Goal: Find specific page/section

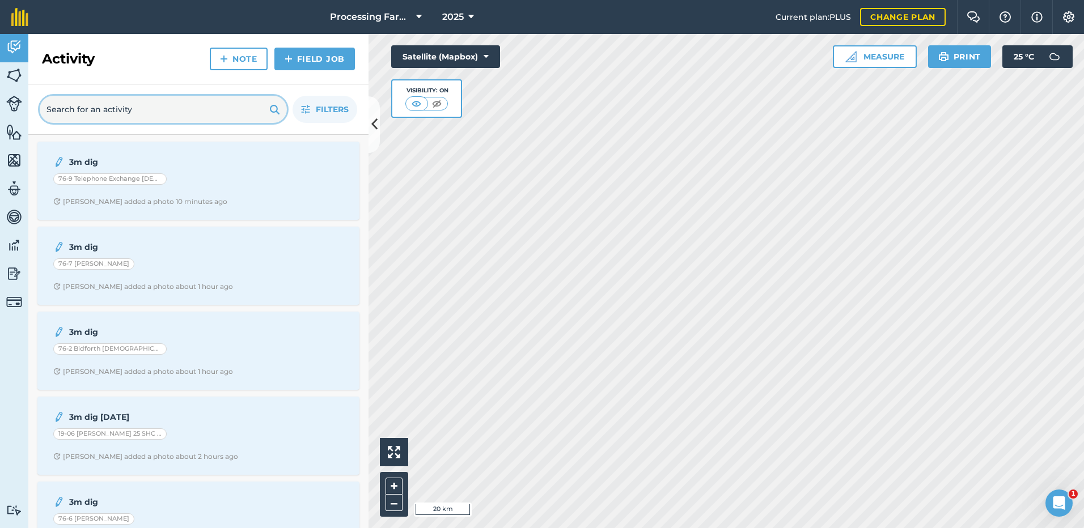
click at [95, 111] on input "text" at bounding box center [163, 109] width 247 height 27
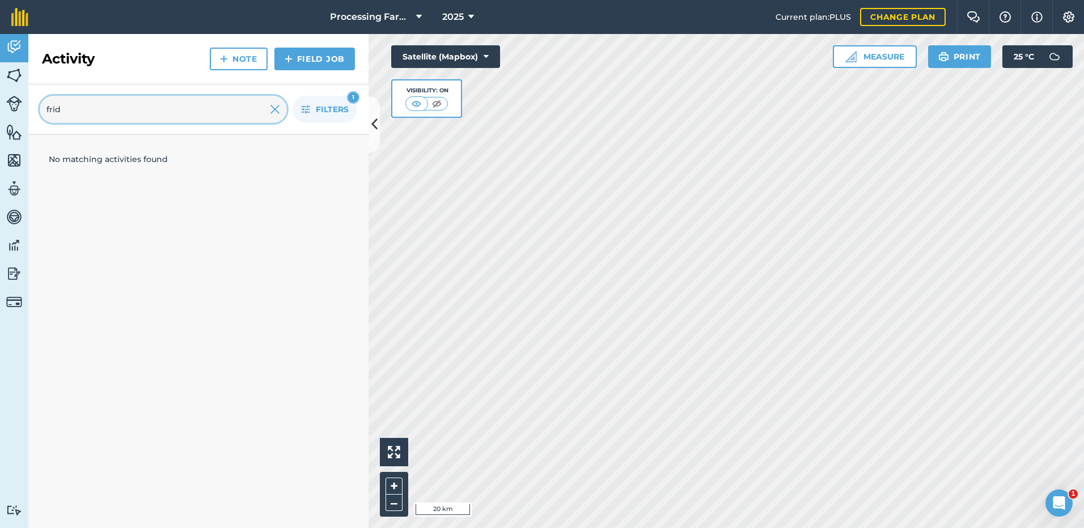
type input "frid"
click at [11, 77] on img at bounding box center [14, 75] width 16 height 17
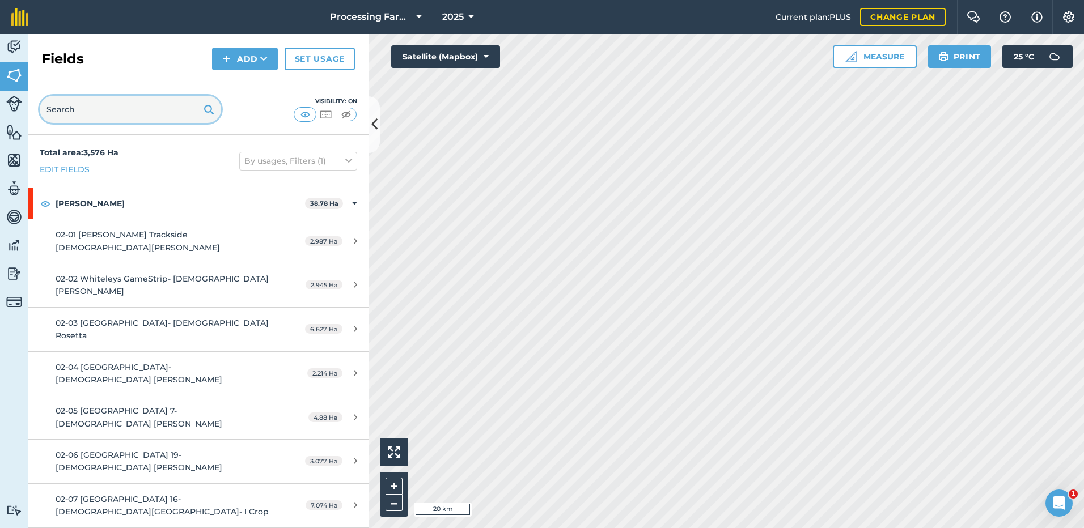
click at [63, 111] on input "text" at bounding box center [130, 109] width 181 height 27
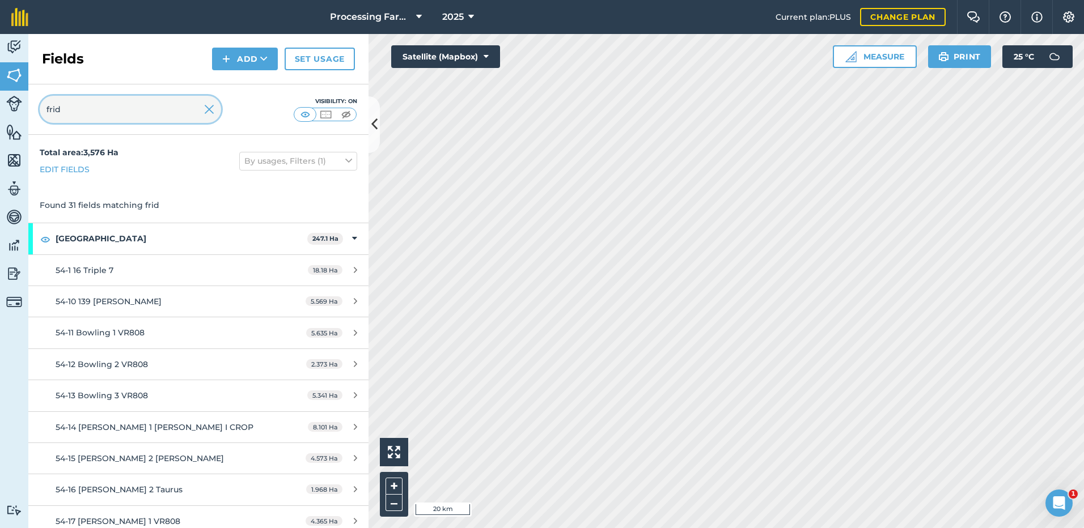
type input "frid"
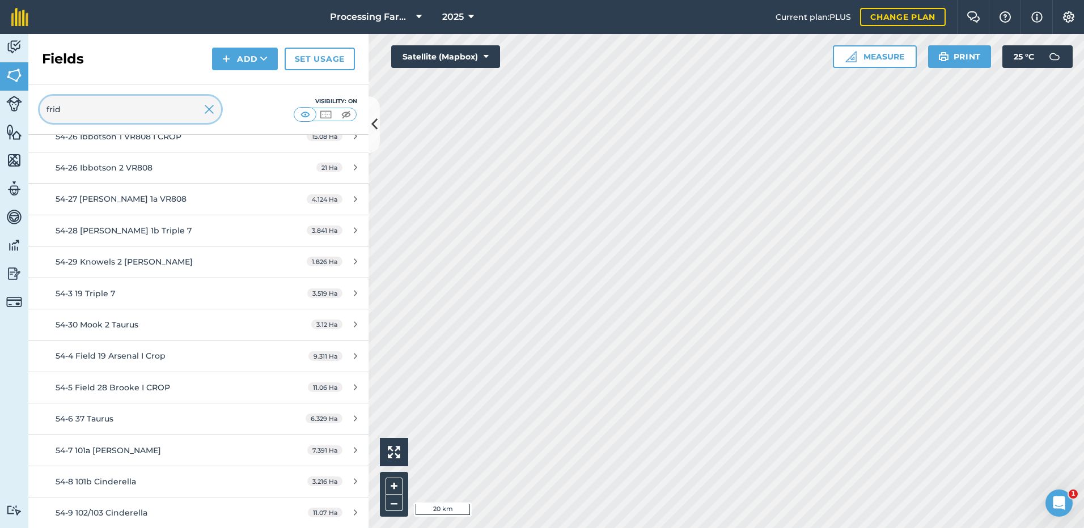
scroll to position [699, 0]
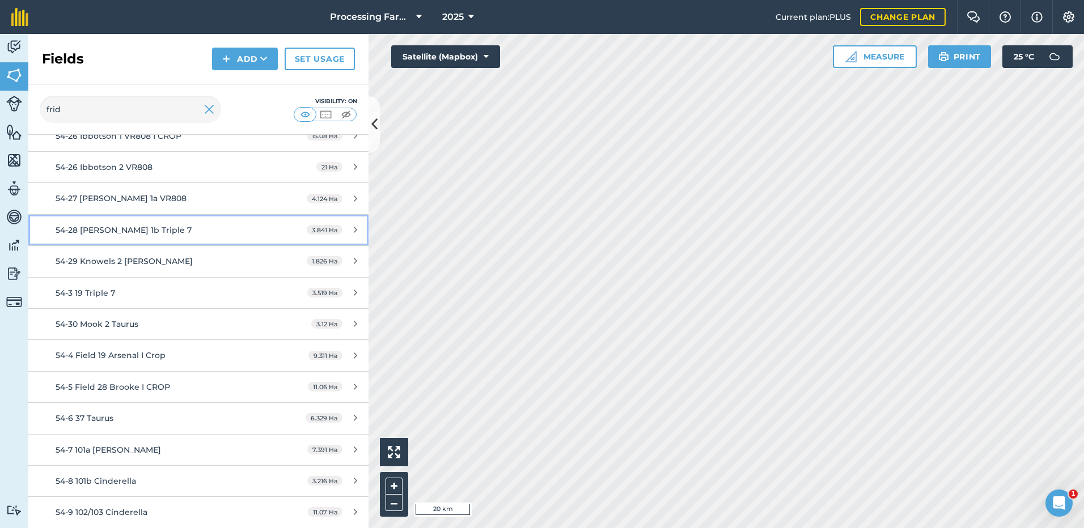
click at [70, 233] on span "54-28 [PERSON_NAME] 1b Triple 7" at bounding box center [124, 230] width 136 height 10
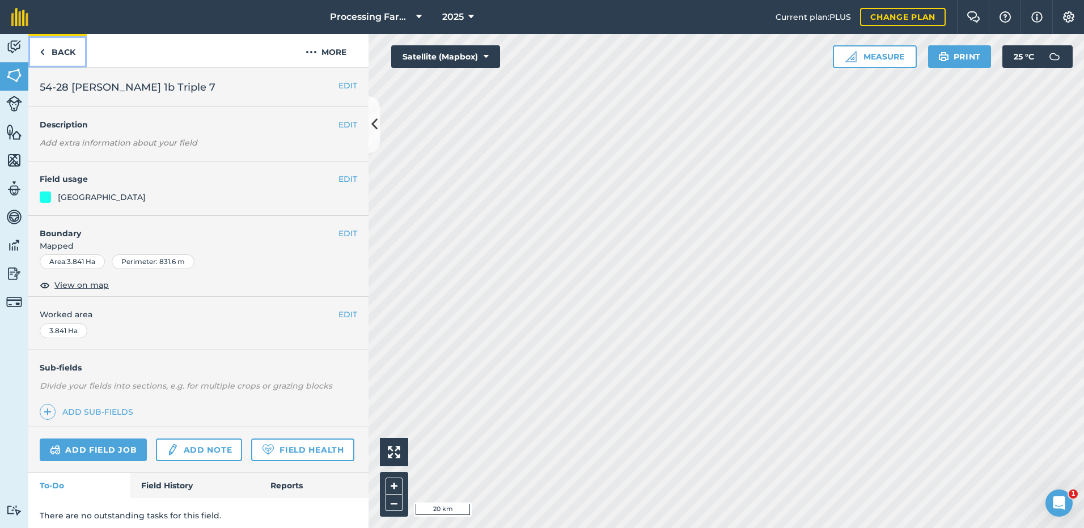
click at [41, 51] on img at bounding box center [42, 52] width 5 height 14
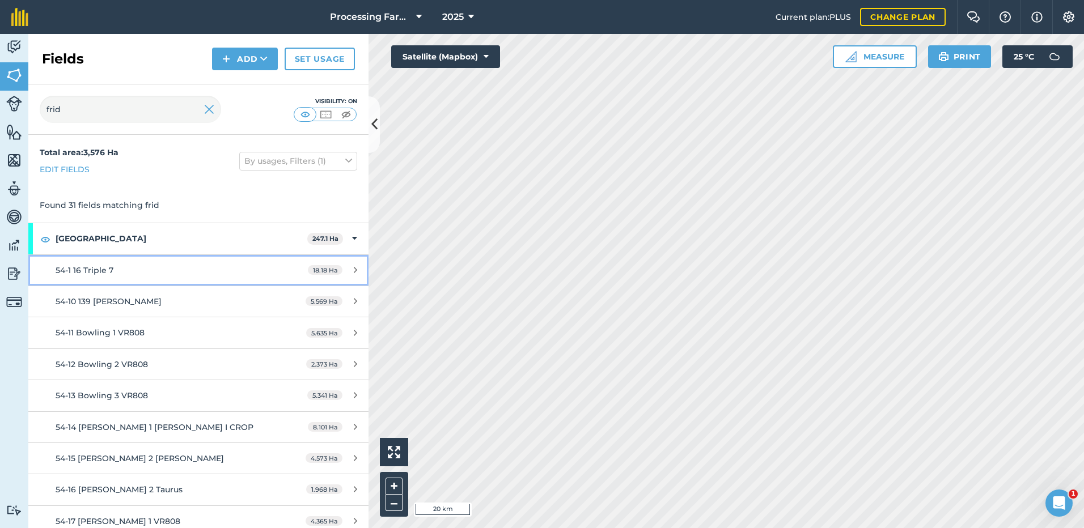
click at [94, 271] on span "54-1 16 Triple 7" at bounding box center [85, 270] width 58 height 10
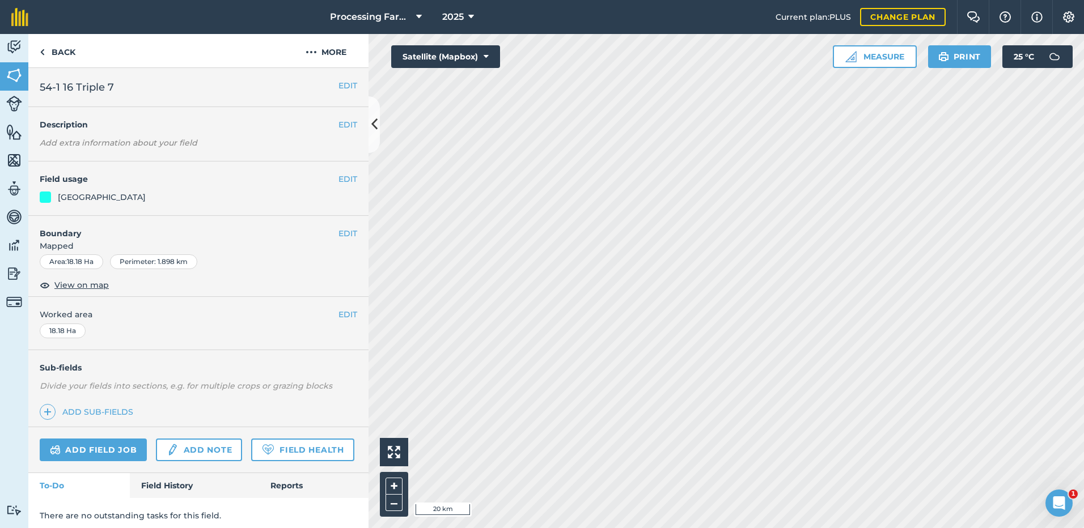
click at [94, 271] on div "Area : 18.18 Ha Perimeter : 1.898 km" at bounding box center [198, 263] width 340 height 19
click at [48, 54] on link "Back" at bounding box center [57, 50] width 58 height 33
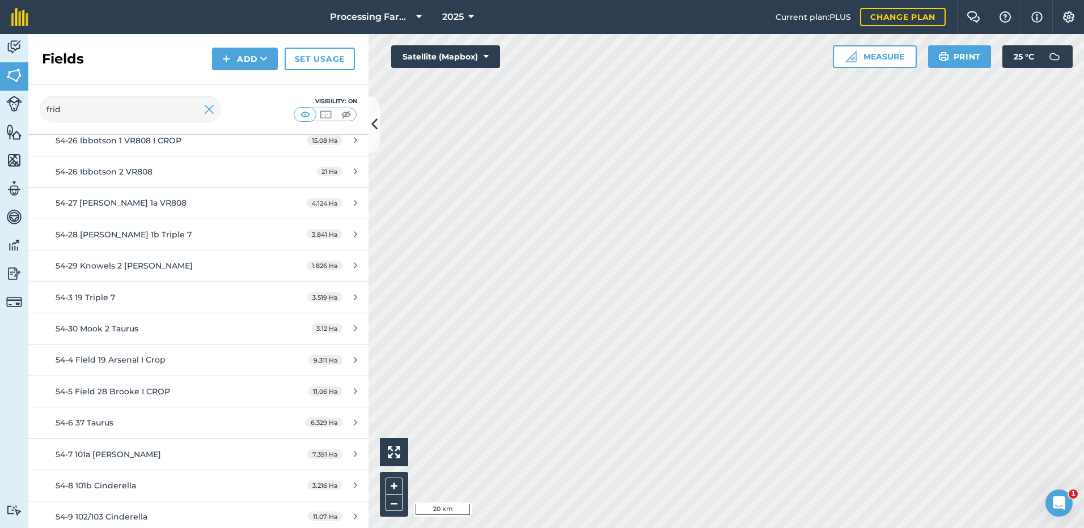
scroll to position [699, 0]
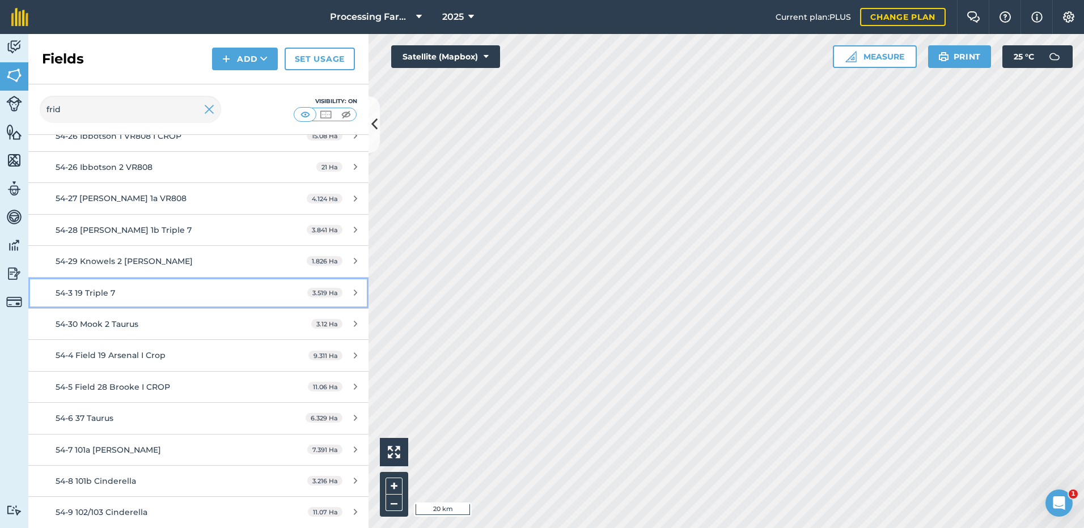
click at [76, 292] on span "54-3 19 Triple 7" at bounding box center [86, 293] width 60 height 10
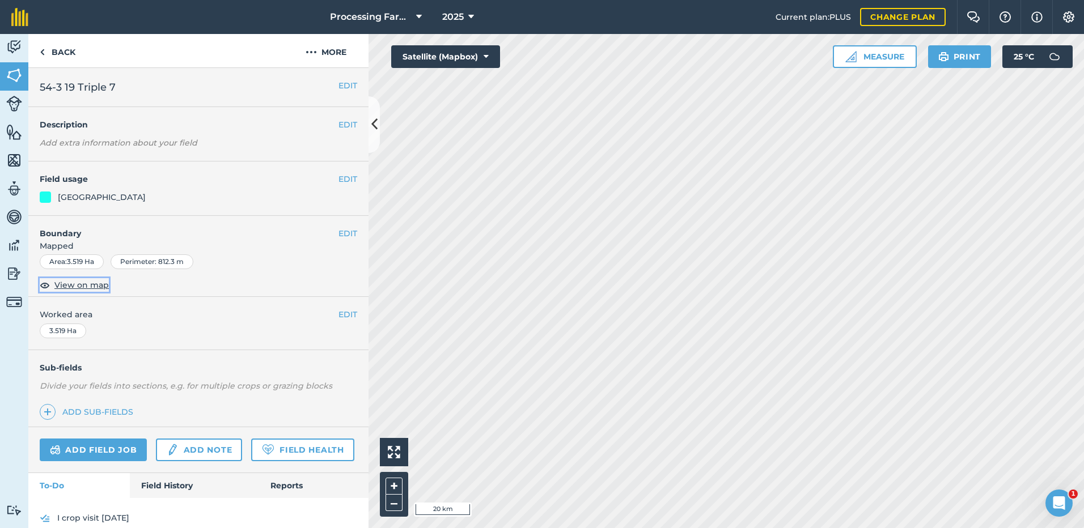
click at [72, 288] on span "View on map" at bounding box center [81, 285] width 54 height 12
